Goal: Information Seeking & Learning: Learn about a topic

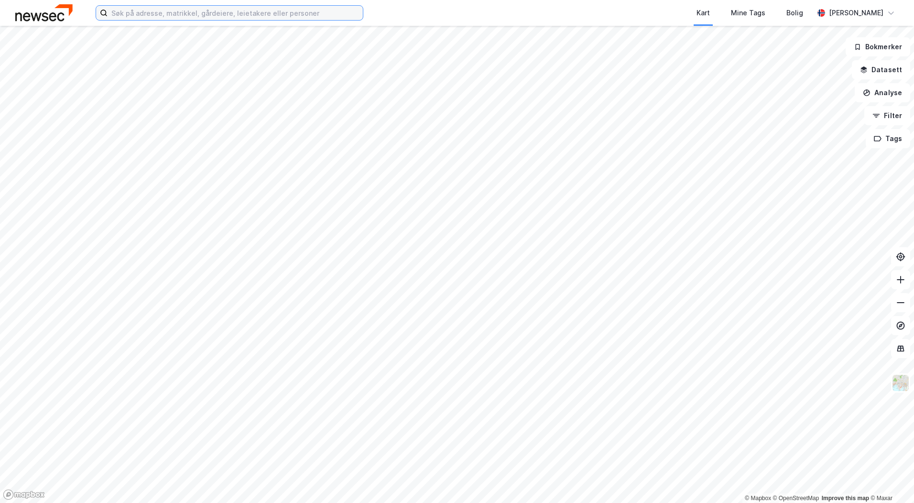
click at [189, 15] on input at bounding box center [235, 13] width 255 height 14
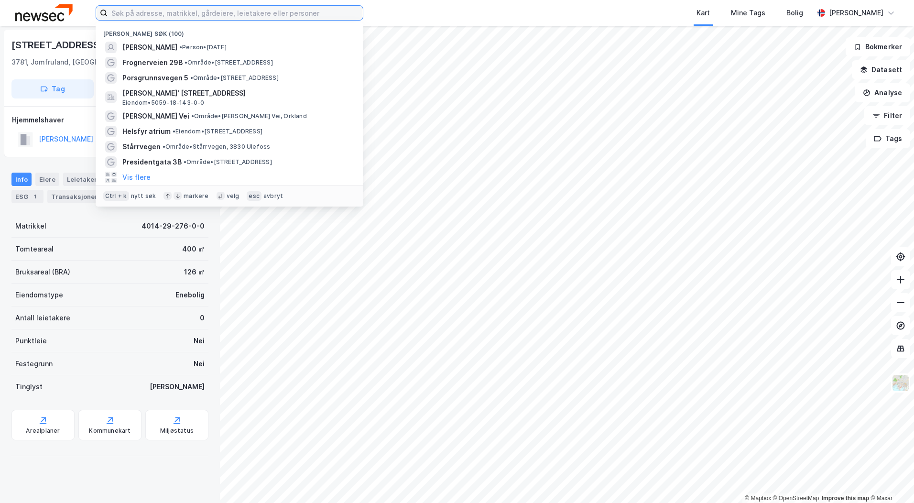
click at [262, 10] on input at bounding box center [235, 13] width 255 height 14
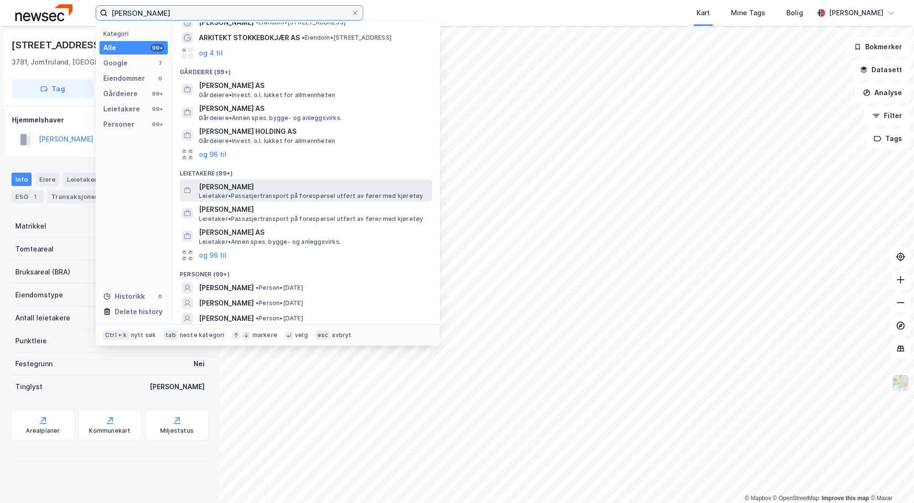
scroll to position [57, 0]
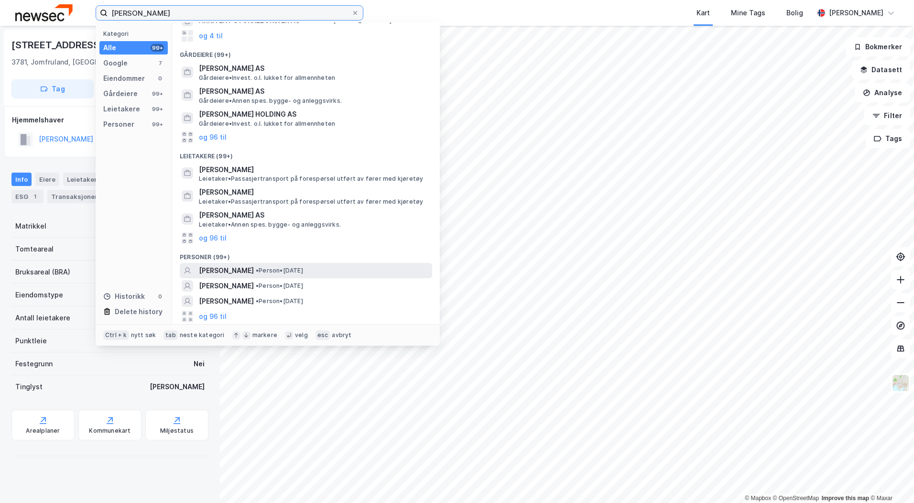
type input "jan erik korskjøen"
click at [303, 271] on span "• Person • 6. apr. 1948" at bounding box center [279, 271] width 47 height 8
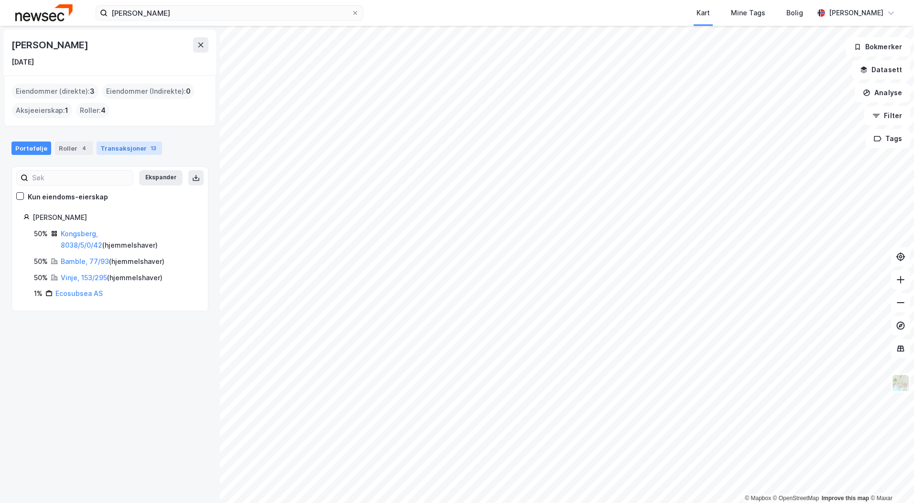
click at [117, 147] on div "Transaksjoner 13" at bounding box center [129, 147] width 65 height 13
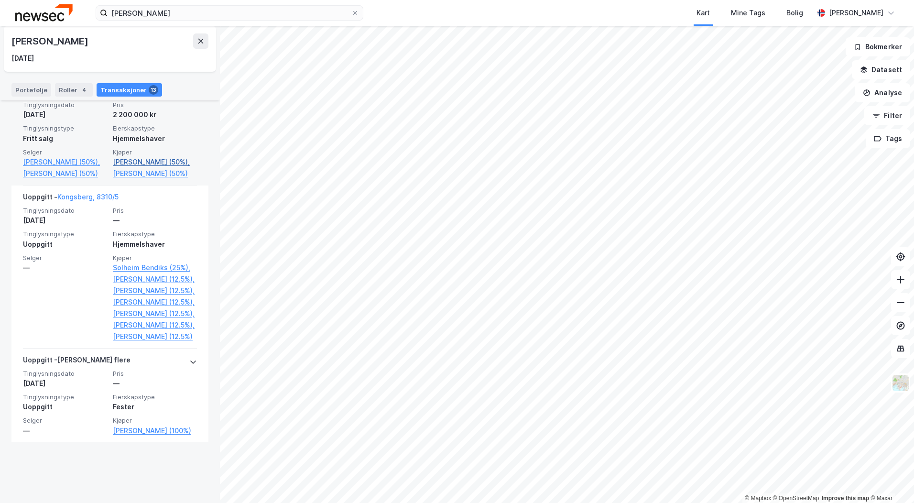
scroll to position [1406, 0]
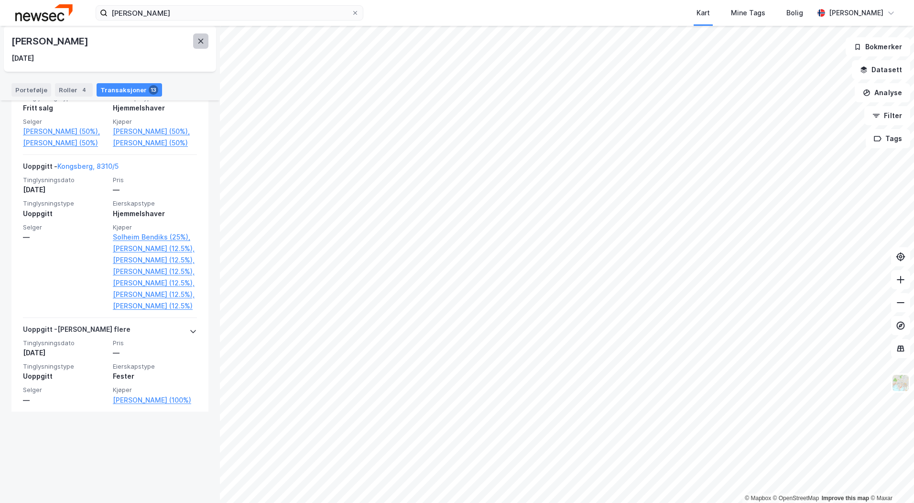
click at [201, 40] on icon at bounding box center [200, 41] width 5 height 5
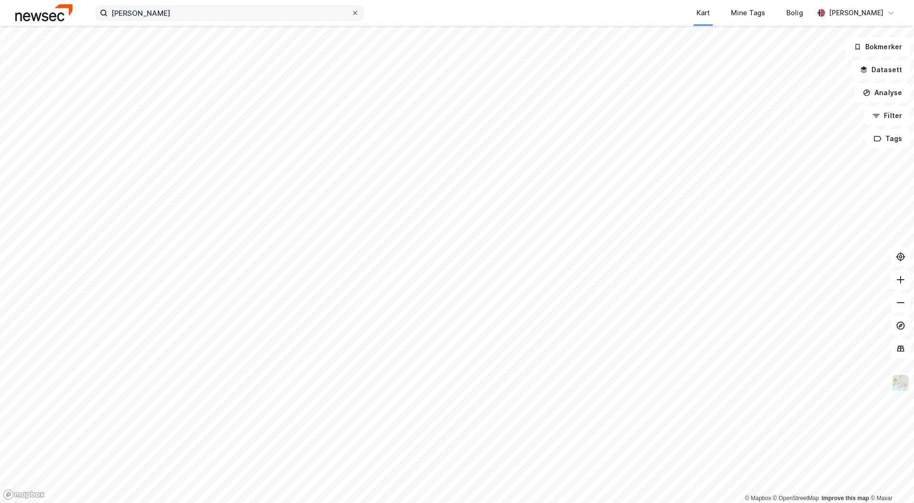
click at [354, 13] on icon at bounding box center [355, 13] width 6 height 6
click at [351, 13] on input "jan erik korskjøen" at bounding box center [230, 13] width 244 height 14
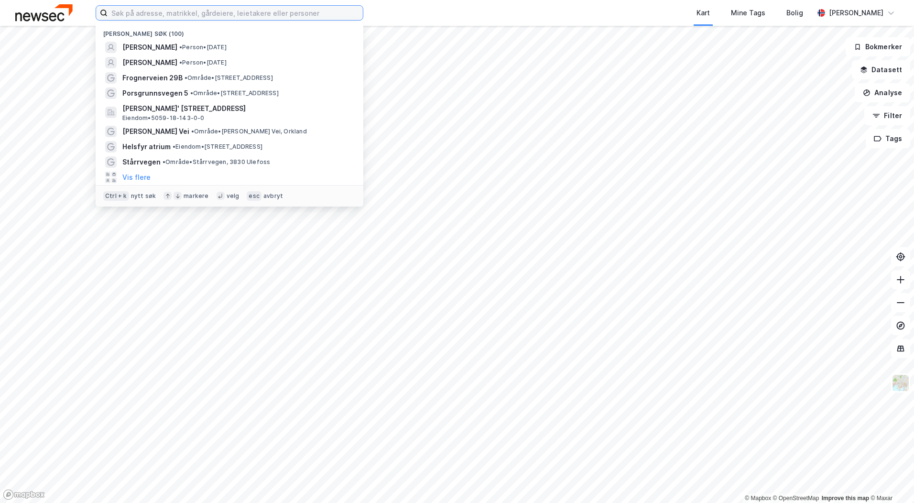
click at [184, 13] on input at bounding box center [235, 13] width 255 height 14
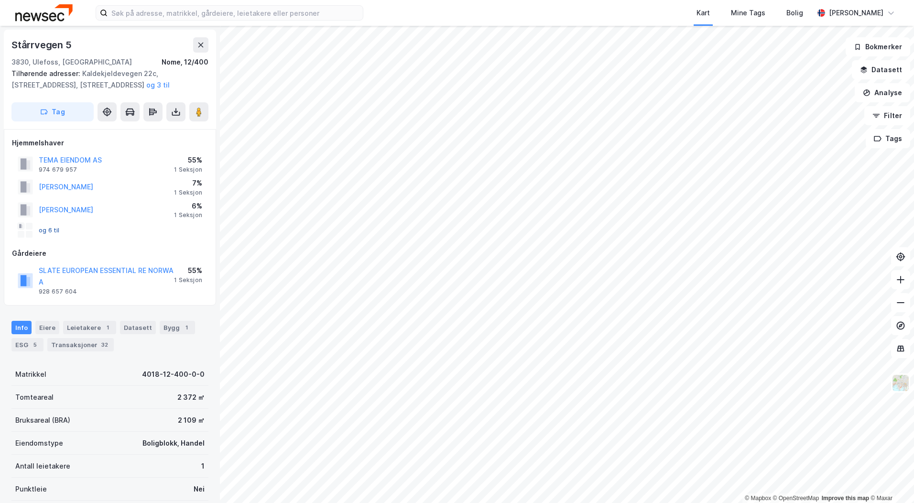
click at [0, 0] on button "og 6 til" at bounding box center [0, 0] width 0 height 0
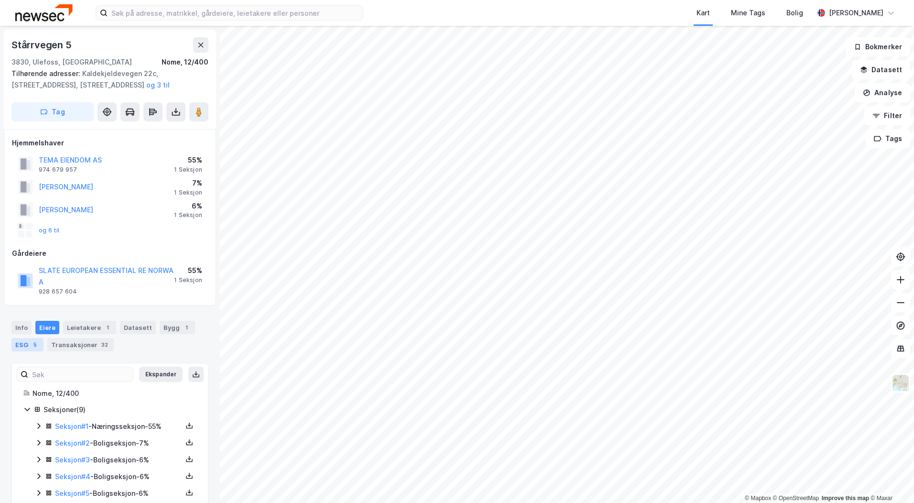
click at [29, 344] on div "ESG 5" at bounding box center [27, 344] width 32 height 13
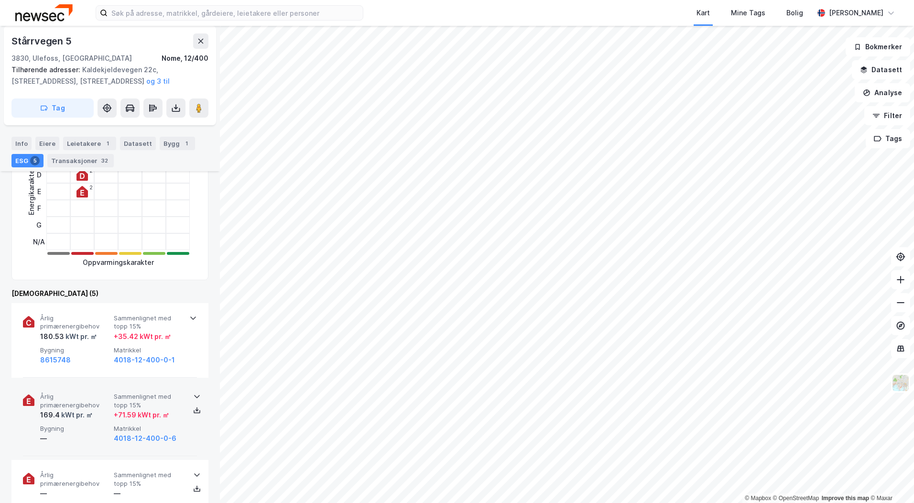
scroll to position [127, 0]
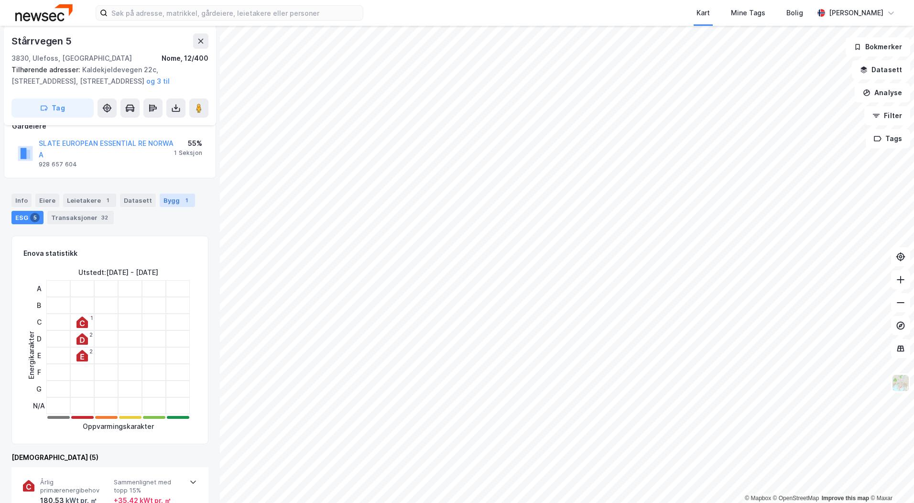
click at [182, 199] on div "1" at bounding box center [187, 200] width 10 height 10
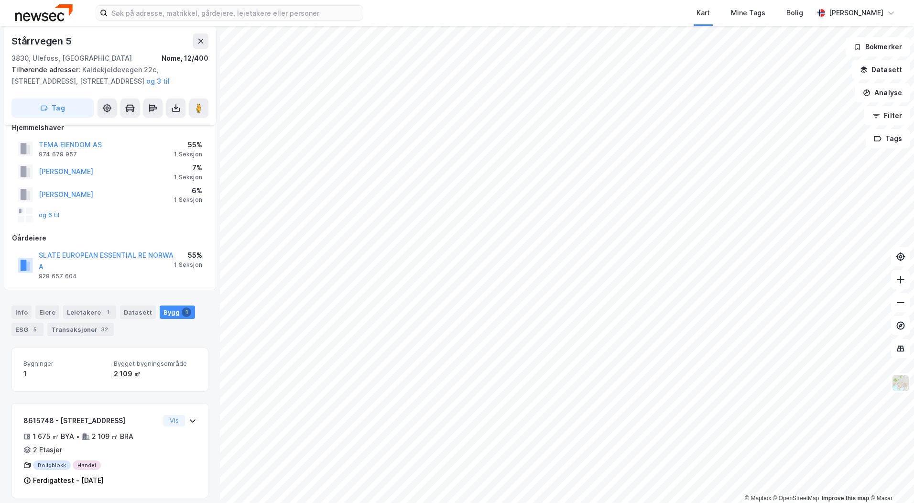
scroll to position [22, 0]
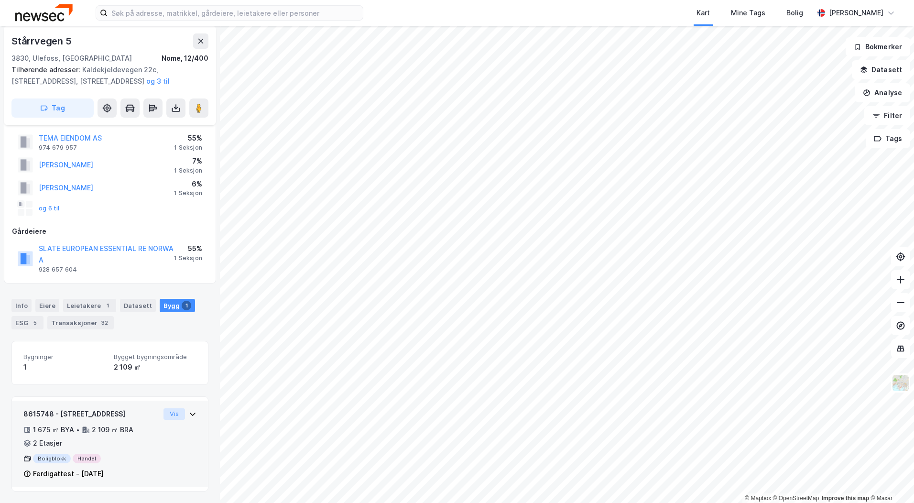
click at [171, 412] on button "Vis" at bounding box center [174, 413] width 22 height 11
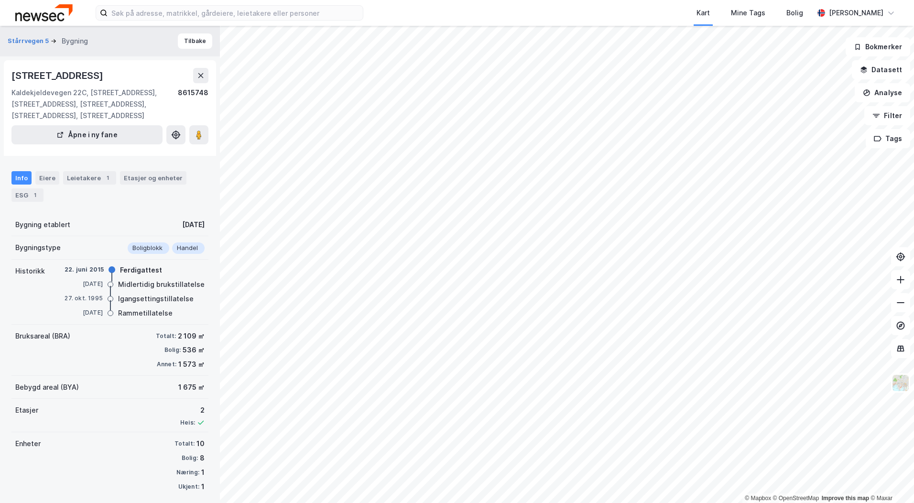
scroll to position [22, 0]
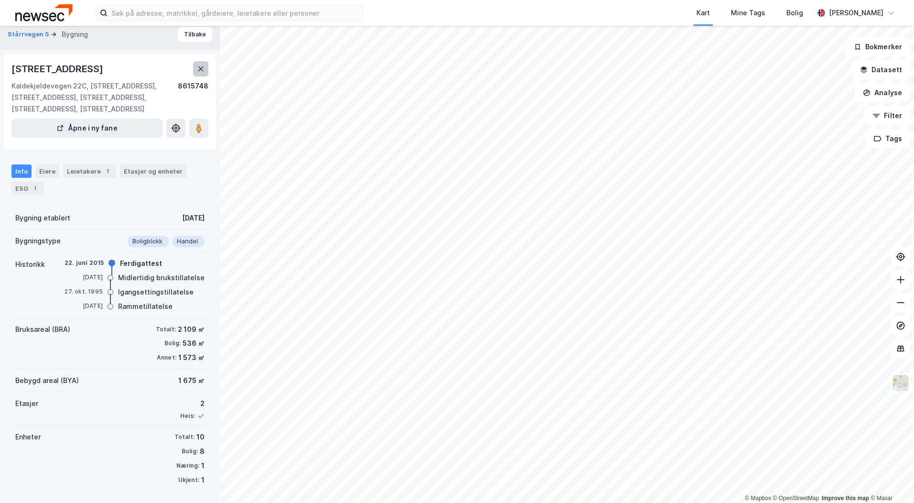
click at [199, 65] on button at bounding box center [200, 68] width 15 height 15
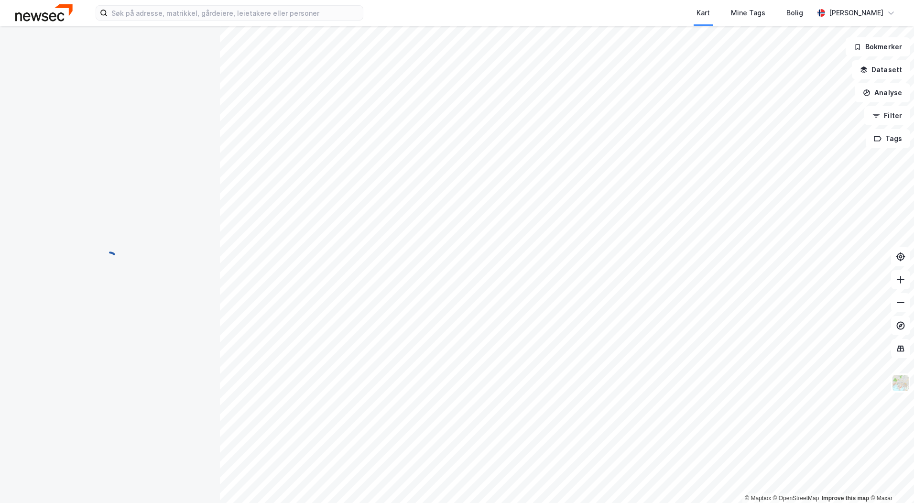
scroll to position [22, 0]
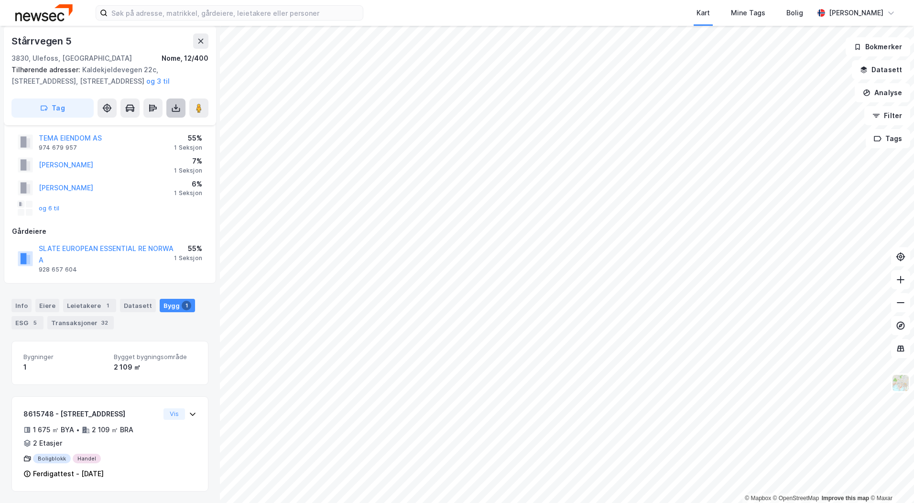
click at [182, 107] on button at bounding box center [175, 107] width 19 height 19
click at [153, 143] on div "Last ned matrikkelrapport" at bounding box center [140, 143] width 79 height 8
click at [459, 502] on html "Kart Mine Tags Bolig Håvard Myhre © Mapbox © OpenStreetMap Improve this map © M…" at bounding box center [457, 251] width 914 height 503
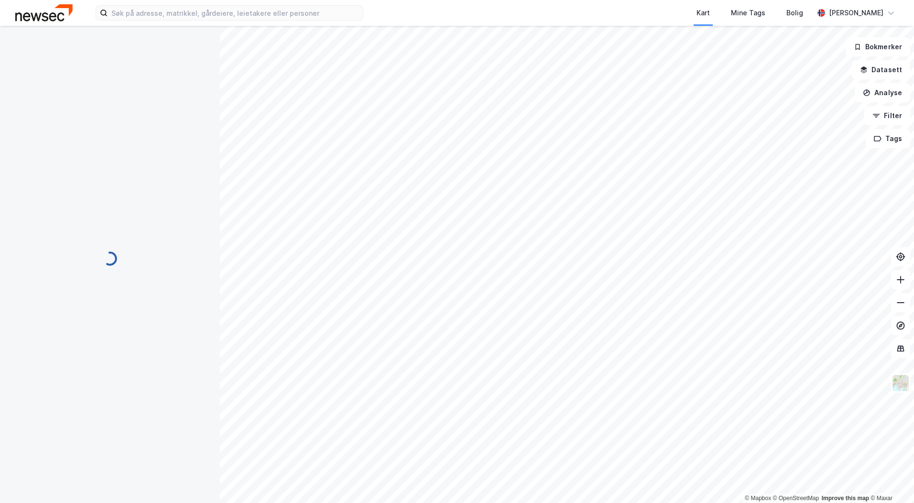
scroll to position [22, 0]
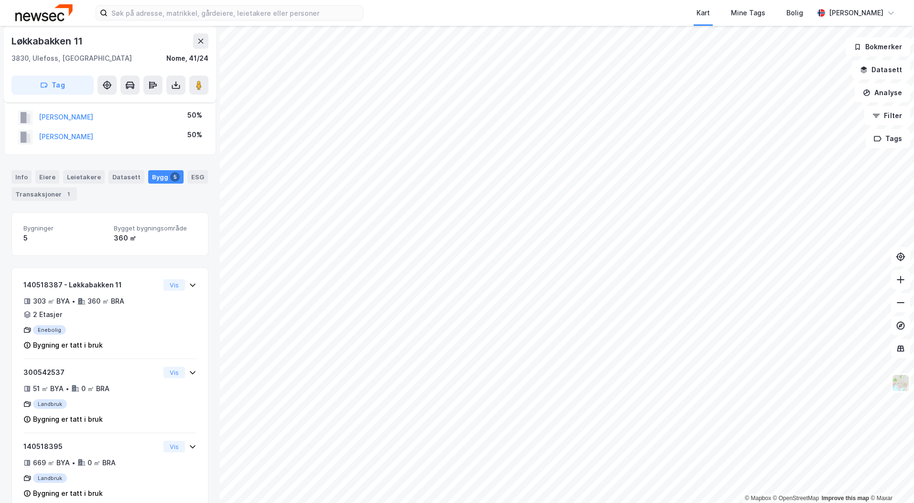
click at [662, 0] on html "Kart Mine Tags Bolig Håvard Myhre © Mapbox © OpenStreetMap Improve this map © M…" at bounding box center [457, 251] width 914 height 503
click at [205, 40] on button at bounding box center [200, 40] width 15 height 15
